Goal: Task Accomplishment & Management: Use online tool/utility

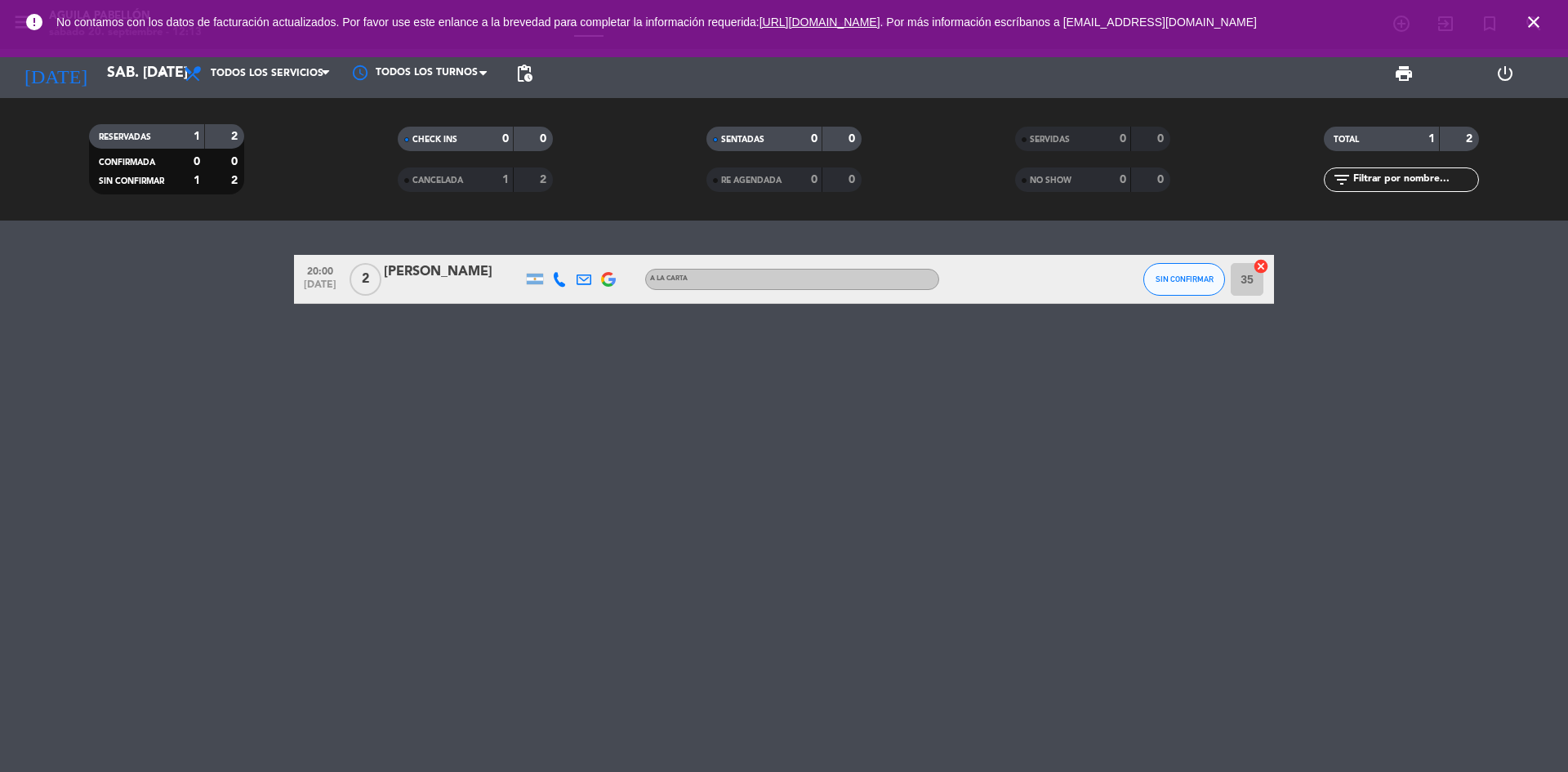
click at [1533, 23] on icon "close" at bounding box center [1533, 22] width 20 height 19
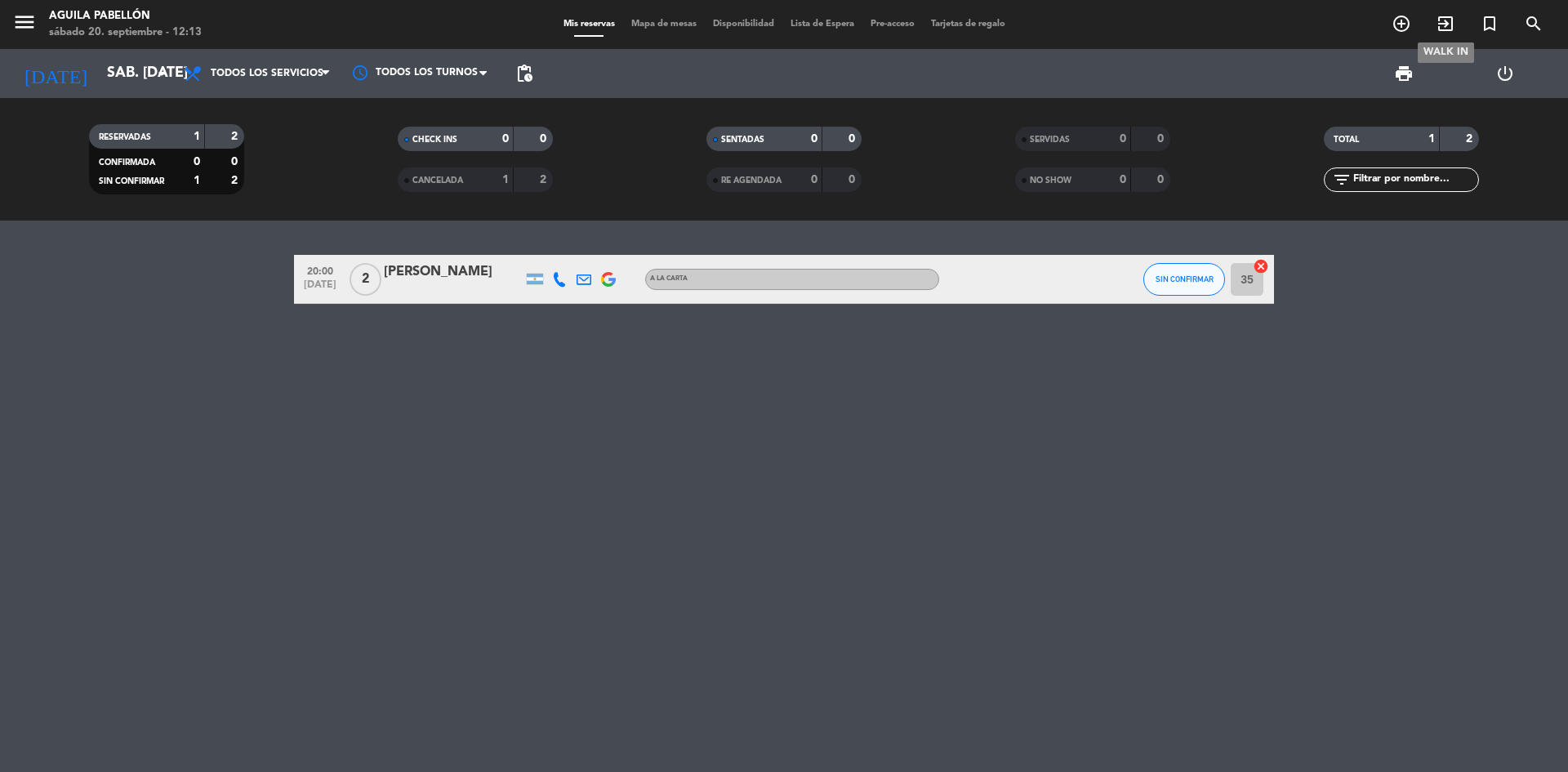
click at [1449, 26] on icon "exit_to_app" at bounding box center [1446, 24] width 20 height 19
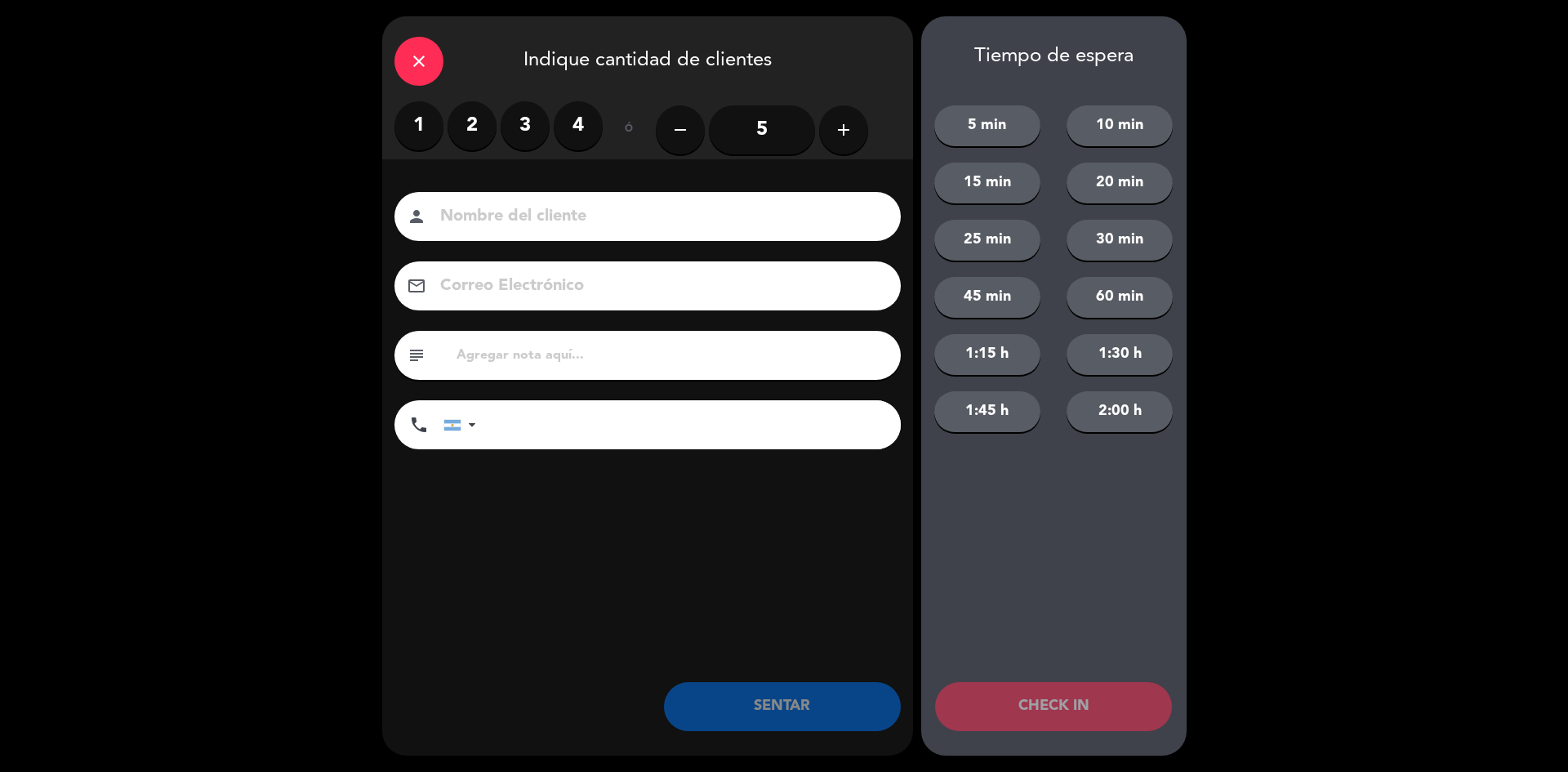
click at [433, 121] on label "1" at bounding box center [418, 125] width 49 height 49
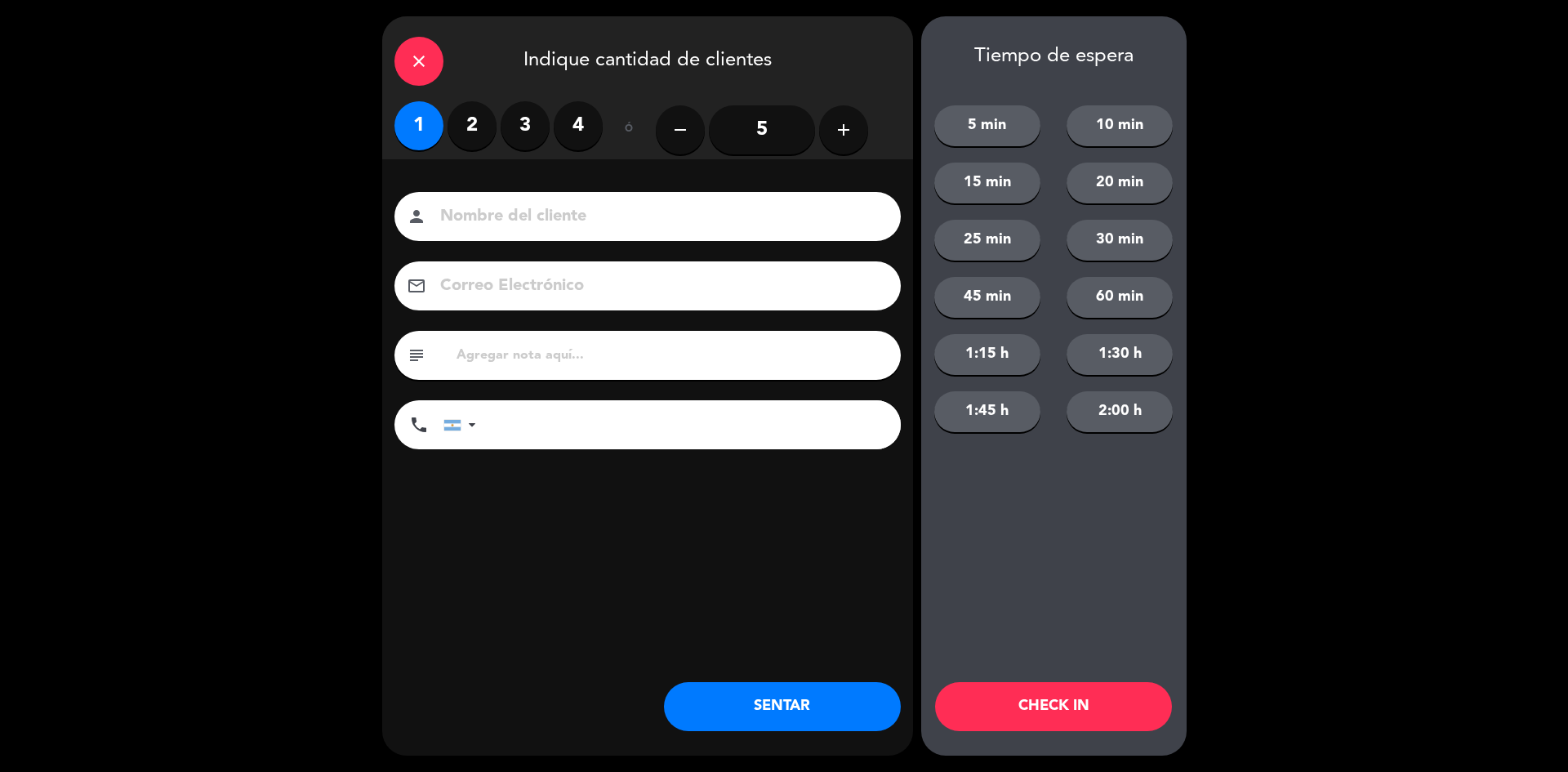
click at [1034, 699] on button "CHECK IN" at bounding box center [1053, 706] width 237 height 49
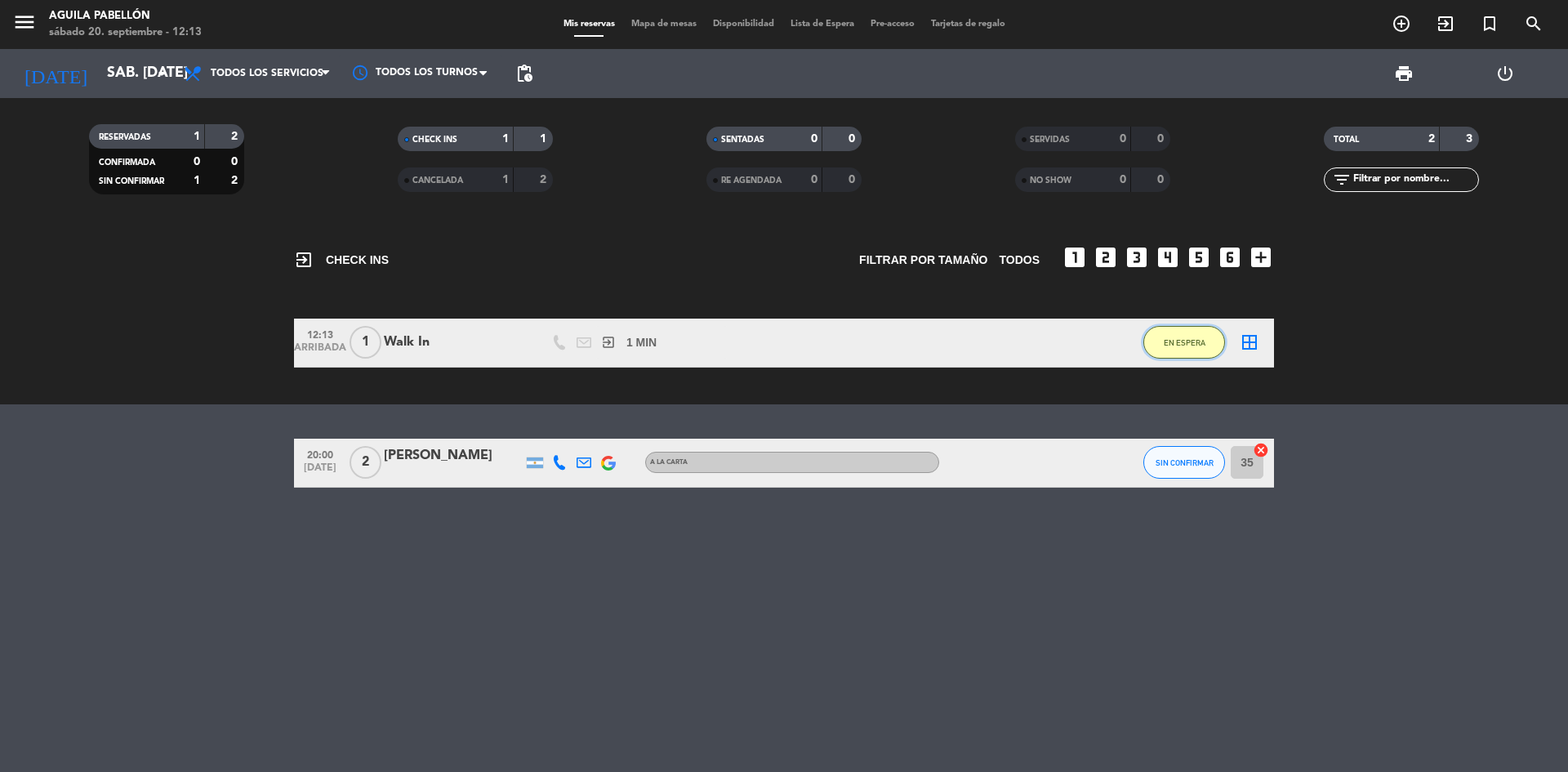
click at [1171, 354] on button "EN ESPERA" at bounding box center [1184, 342] width 82 height 33
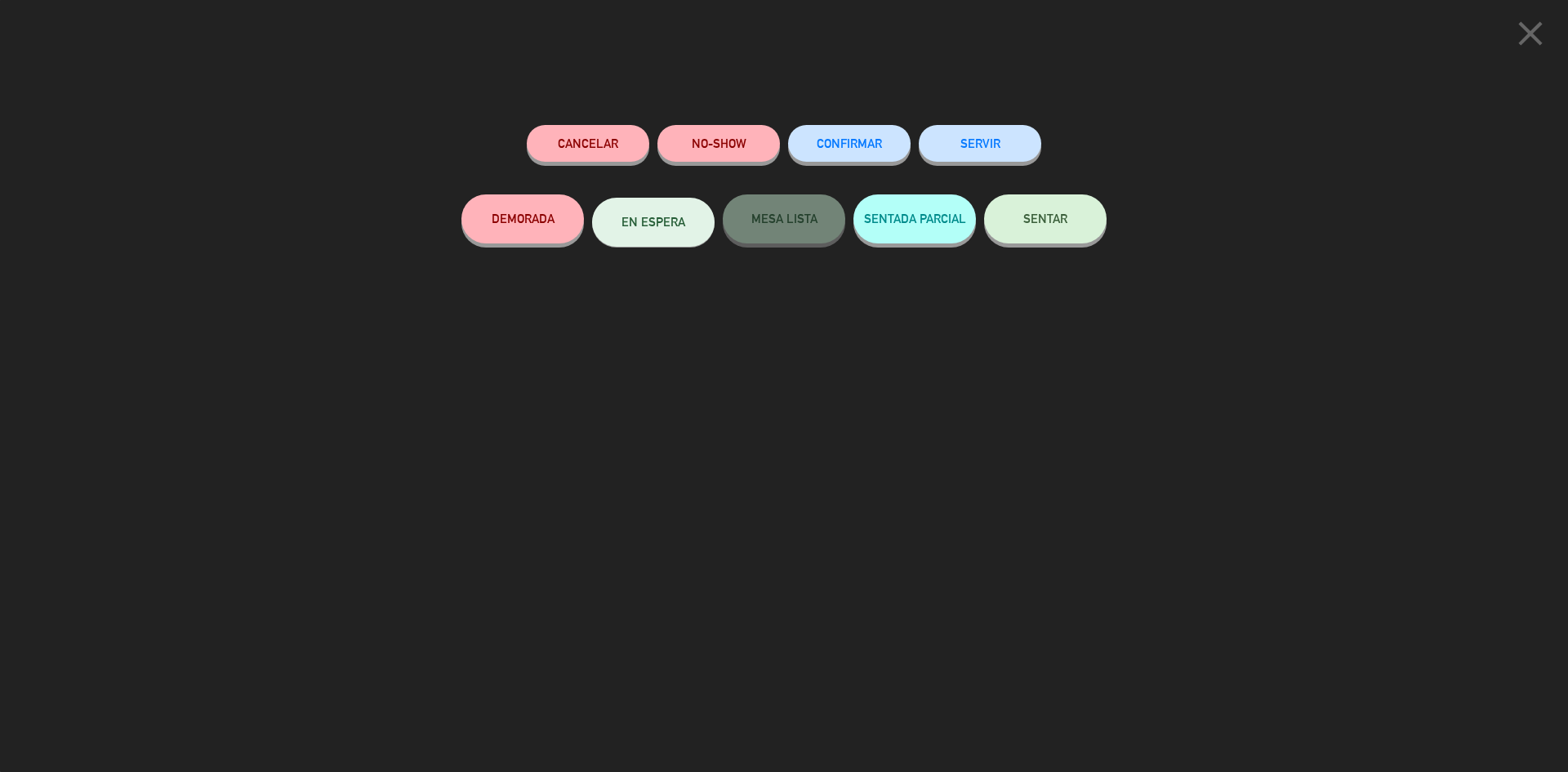
click at [1031, 227] on button "SENTAR" at bounding box center [1045, 218] width 122 height 49
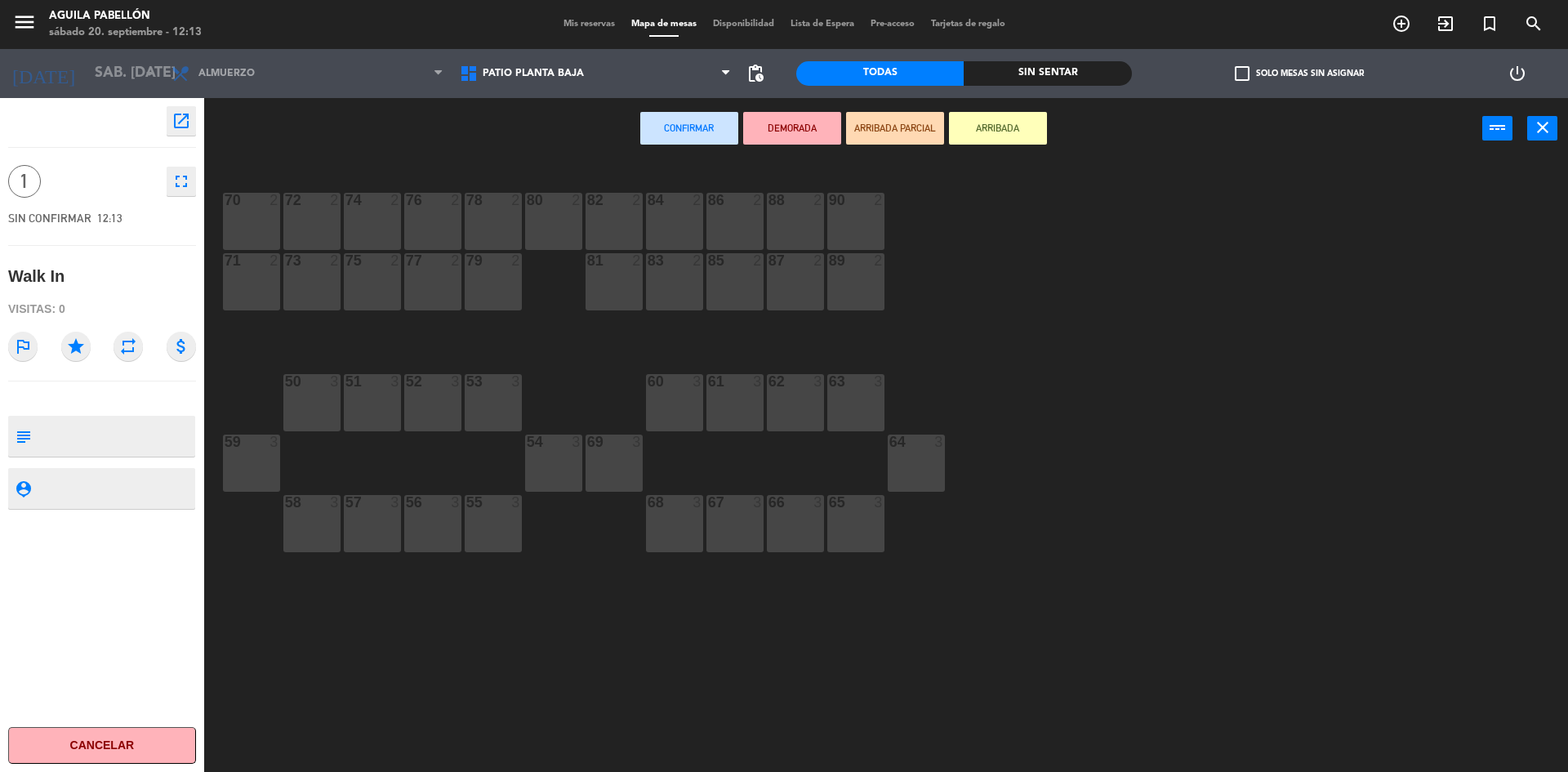
click at [887, 222] on div "70 2 72 2 74 2 76 2 78 2 80 2 82 2 84 2 86 2 88 2 90 2 71 2 73 2 75 2 77 2 79 2…" at bounding box center [893, 469] width 1348 height 612
drag, startPoint x: 865, startPoint y: 213, endPoint x: 886, endPoint y: 192, distance: 29.7
click at [873, 209] on div "90 2" at bounding box center [855, 221] width 57 height 57
click at [861, 214] on div "90 2" at bounding box center [855, 221] width 57 height 57
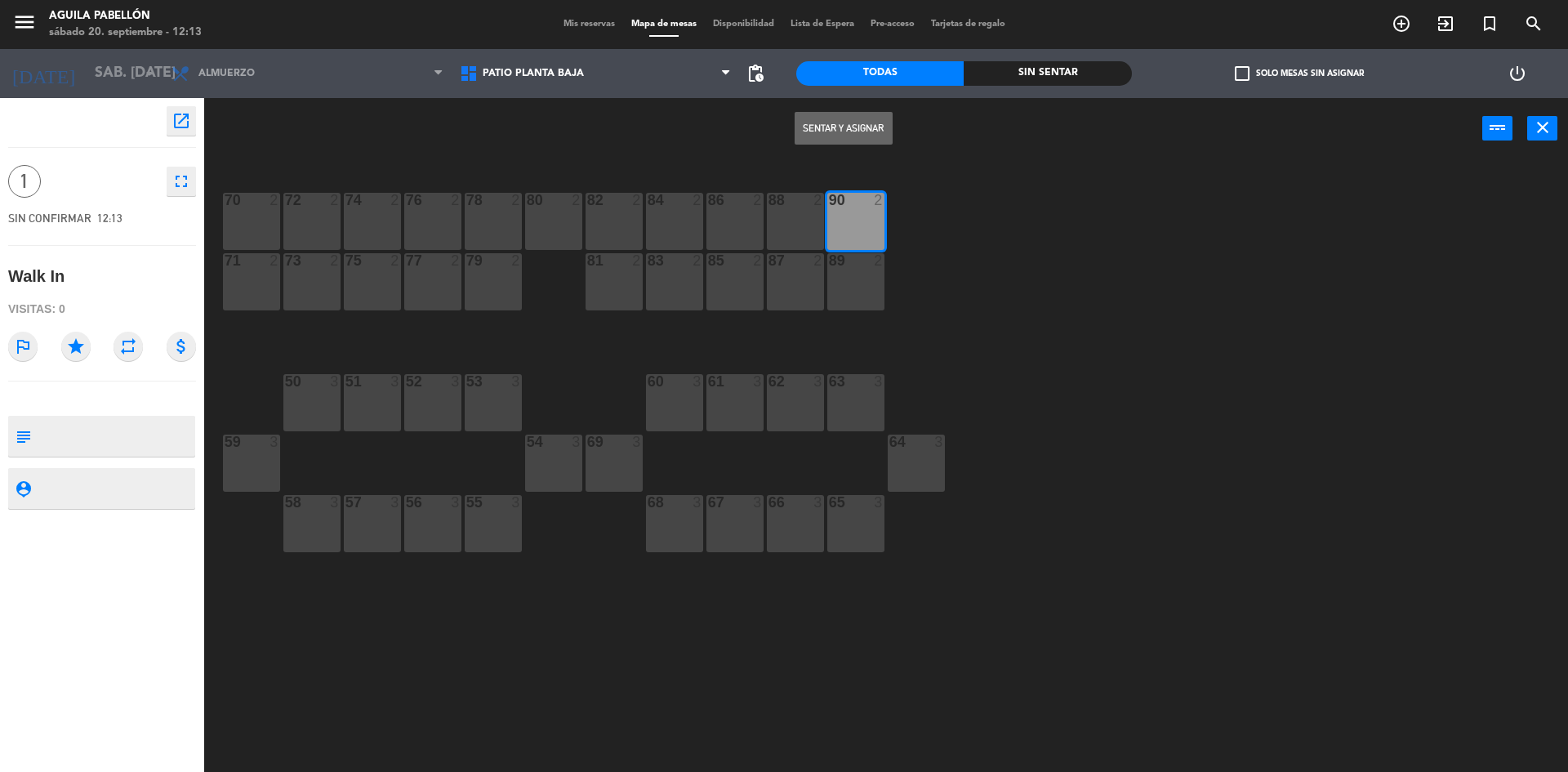
click at [851, 137] on button "Sentar y Asignar" at bounding box center [844, 128] width 98 height 33
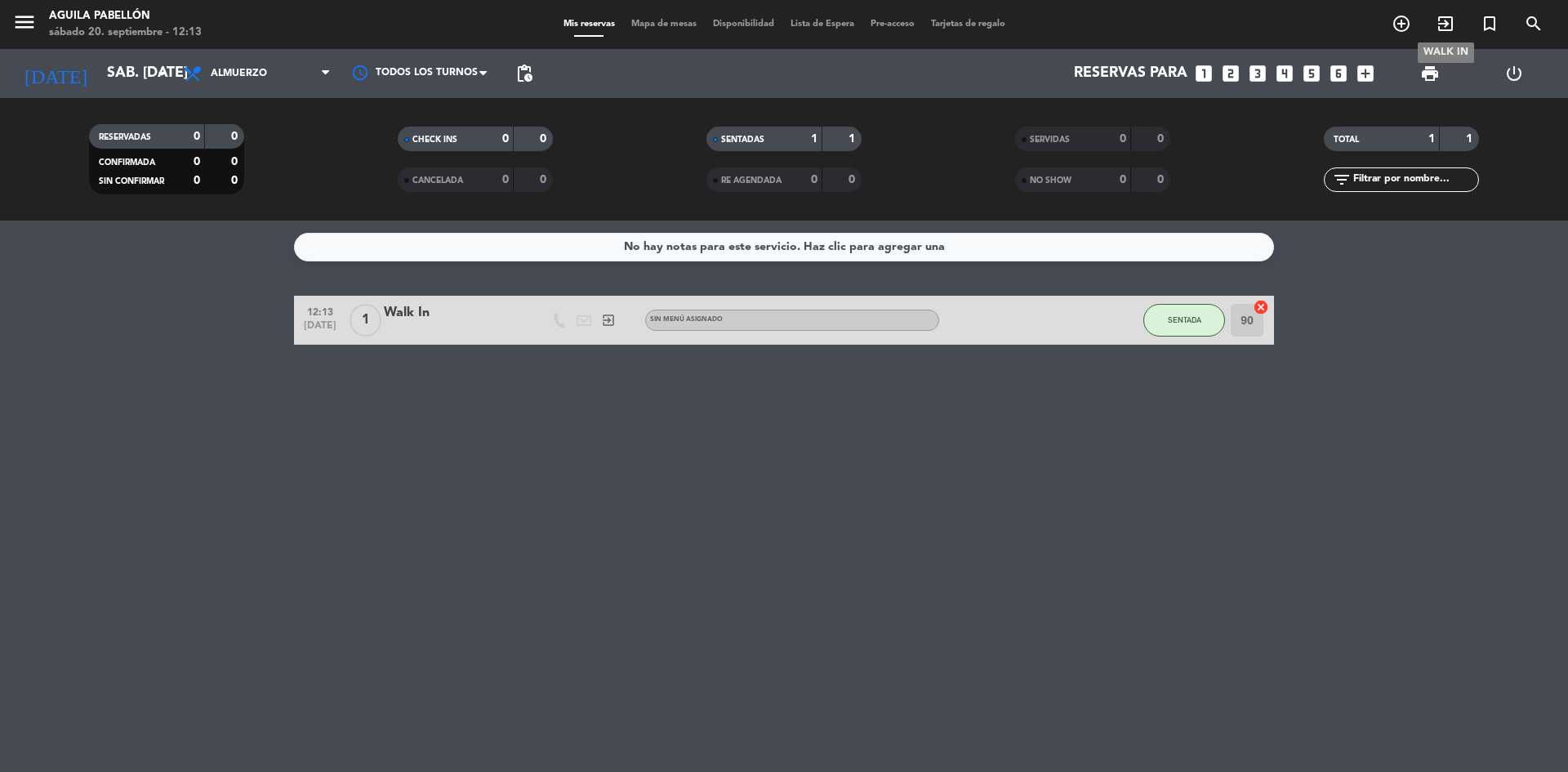
click at [1449, 24] on icon "exit_to_app" at bounding box center [1446, 24] width 20 height 19
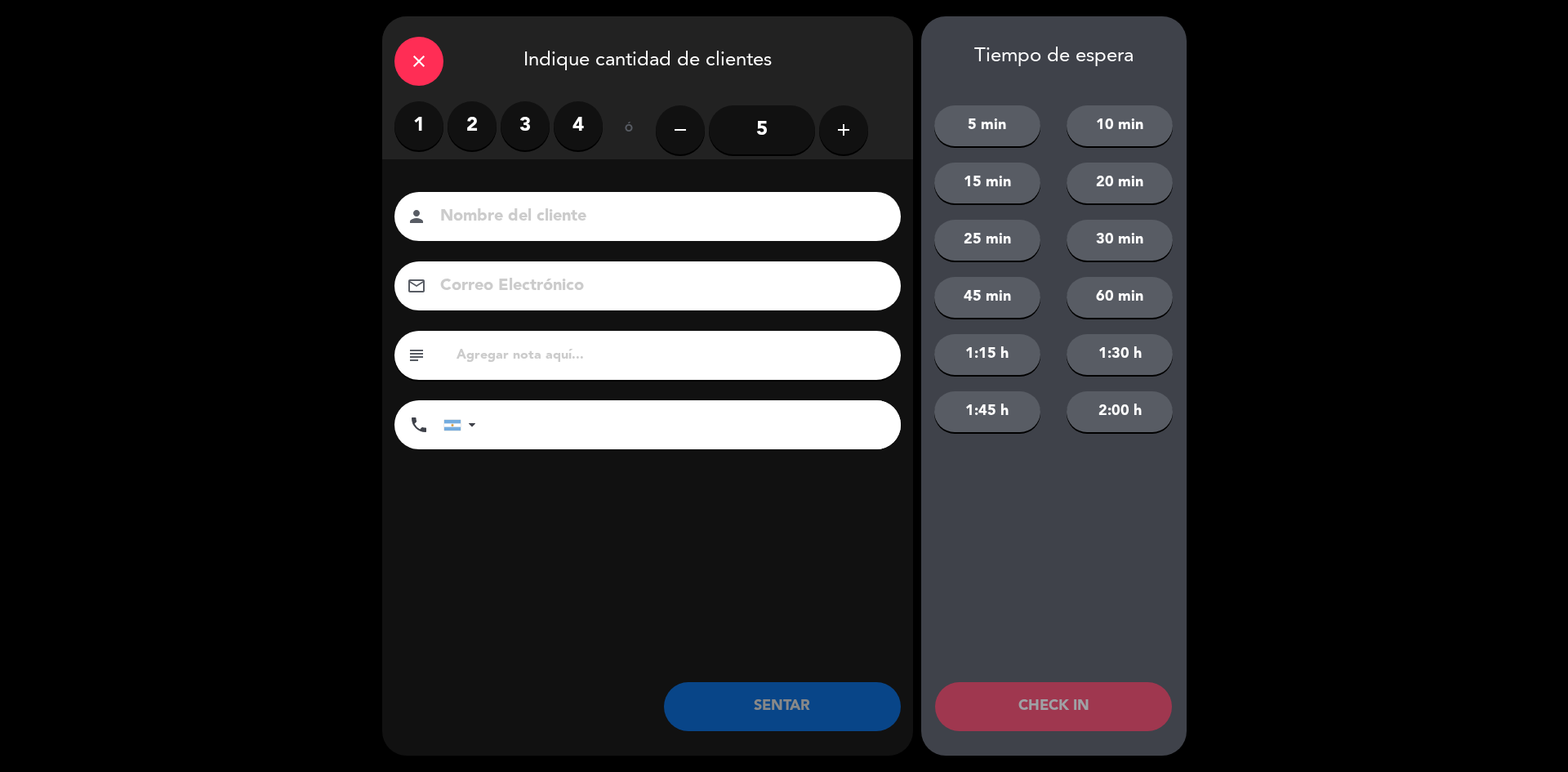
click at [473, 130] on label "2" at bounding box center [472, 125] width 49 height 49
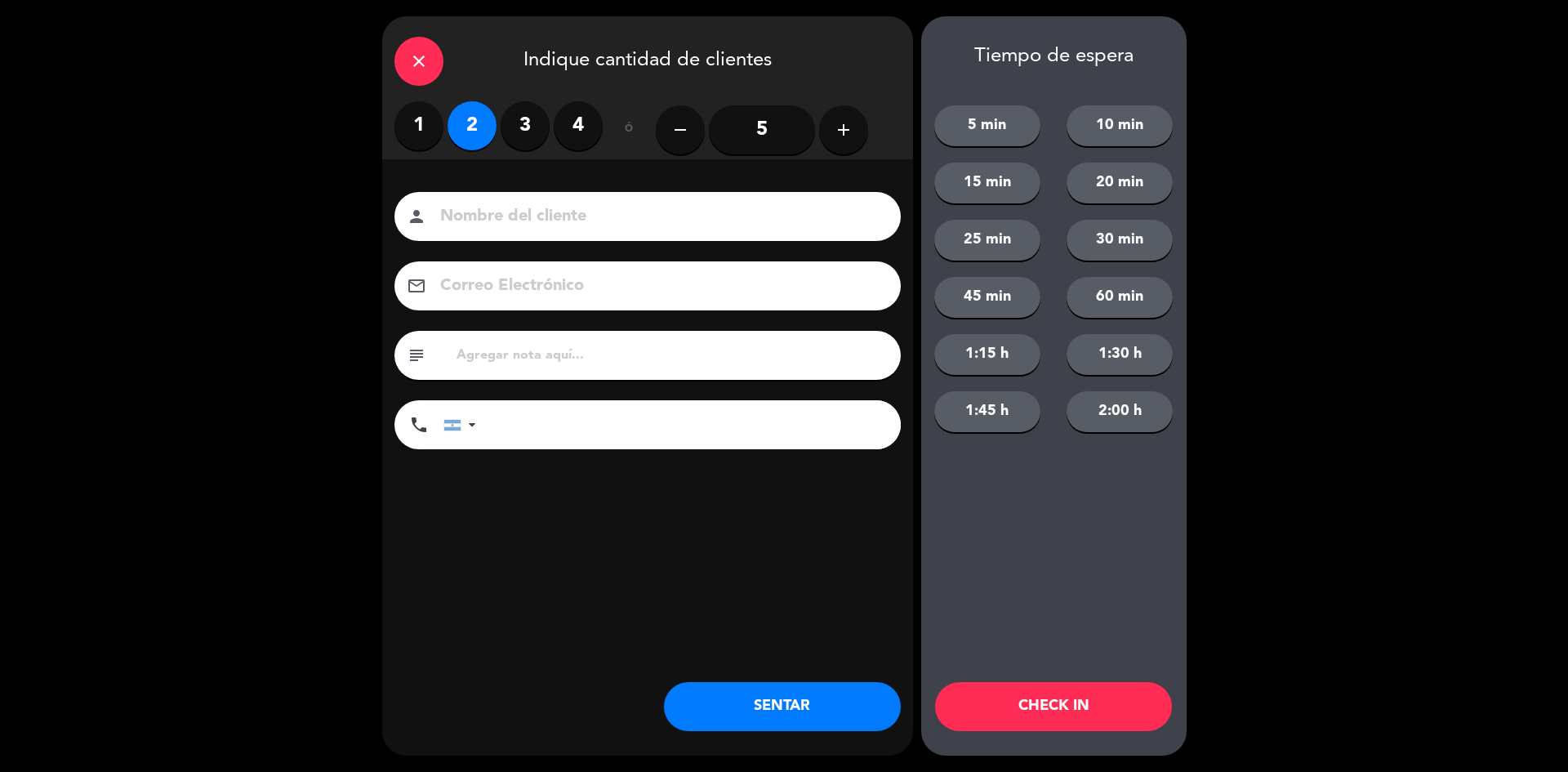
click at [761, 710] on button "SENTAR" at bounding box center [782, 706] width 237 height 49
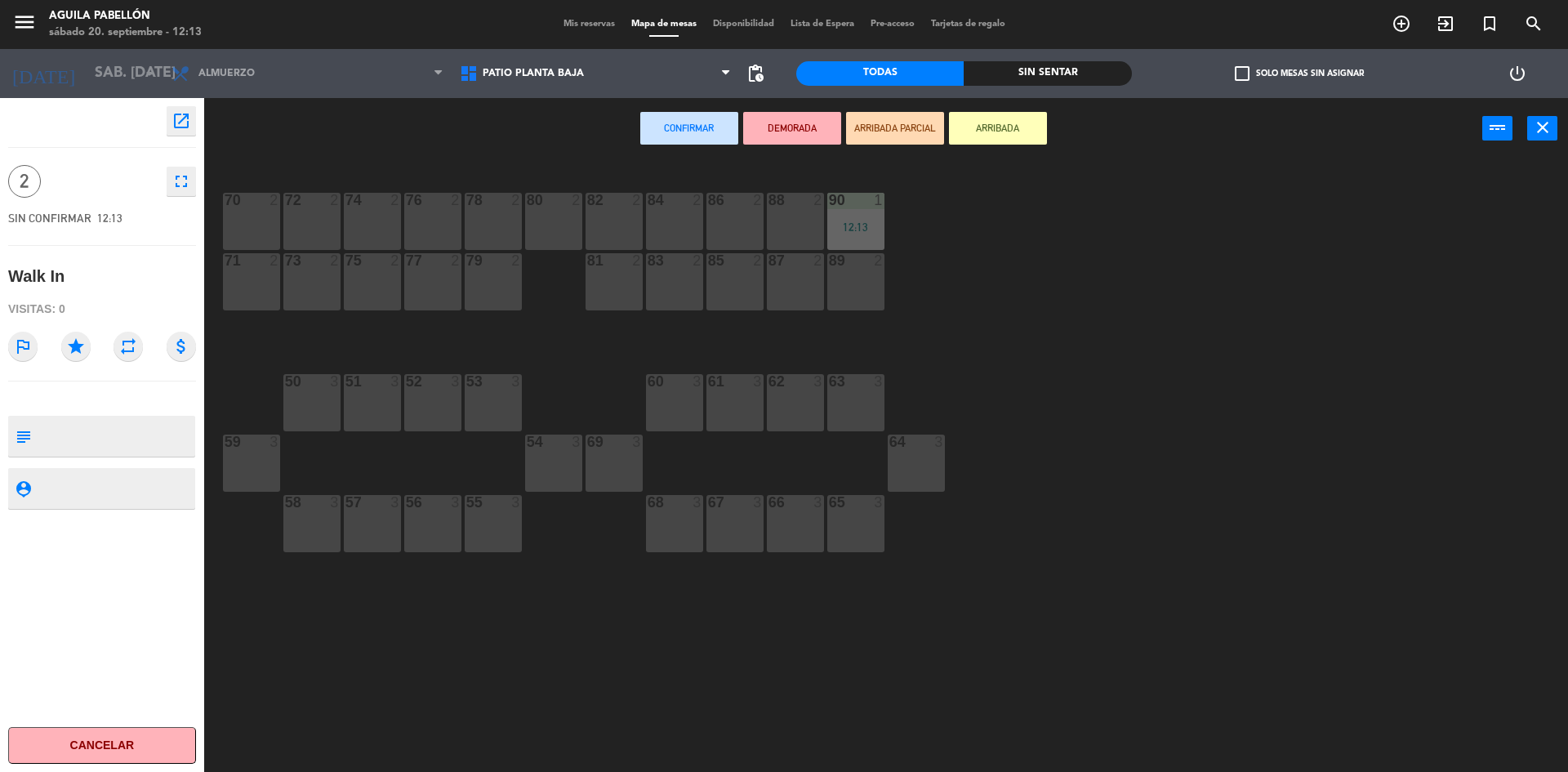
click at [305, 279] on div "73 2" at bounding box center [312, 282] width 57 height 57
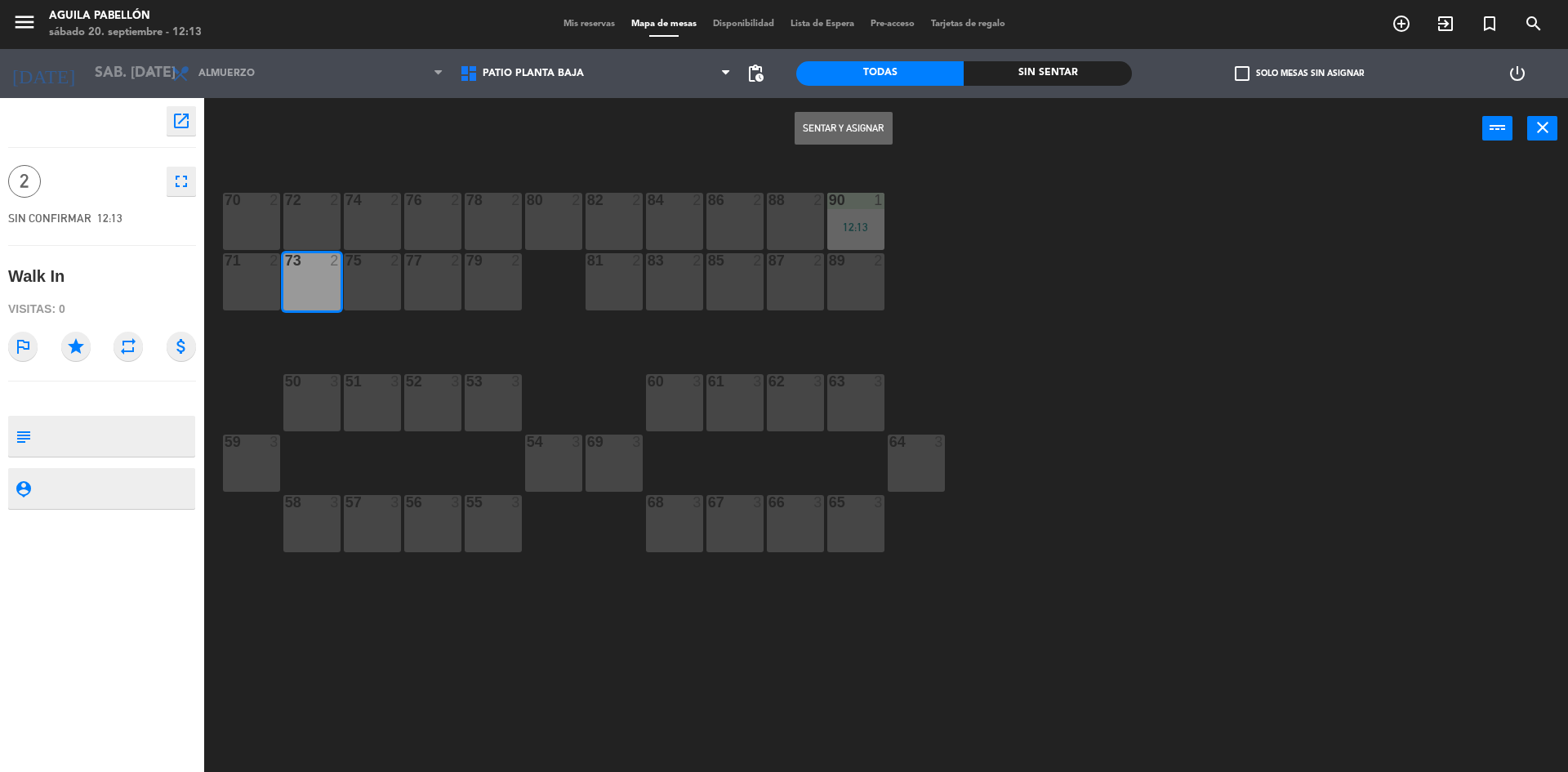
click at [854, 129] on button "Sentar y Asignar" at bounding box center [844, 128] width 98 height 33
